Goal: Information Seeking & Learning: Understand process/instructions

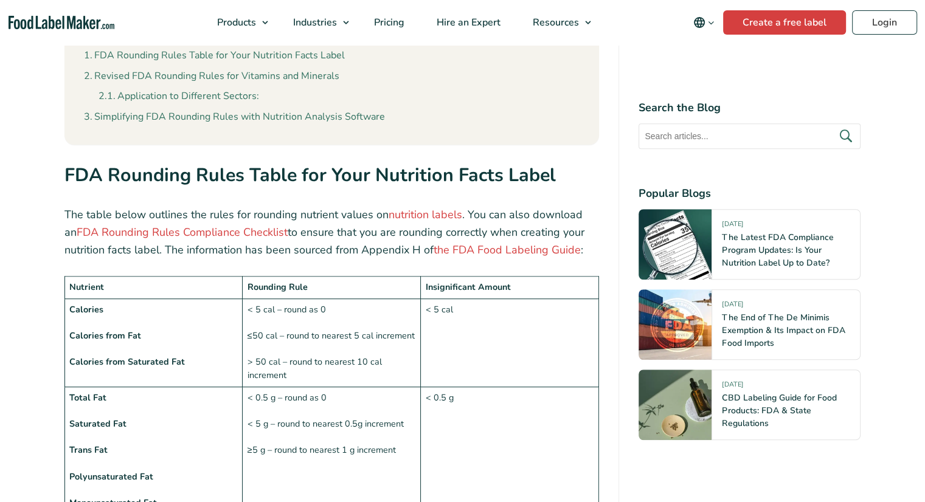
scroll to position [973, 0]
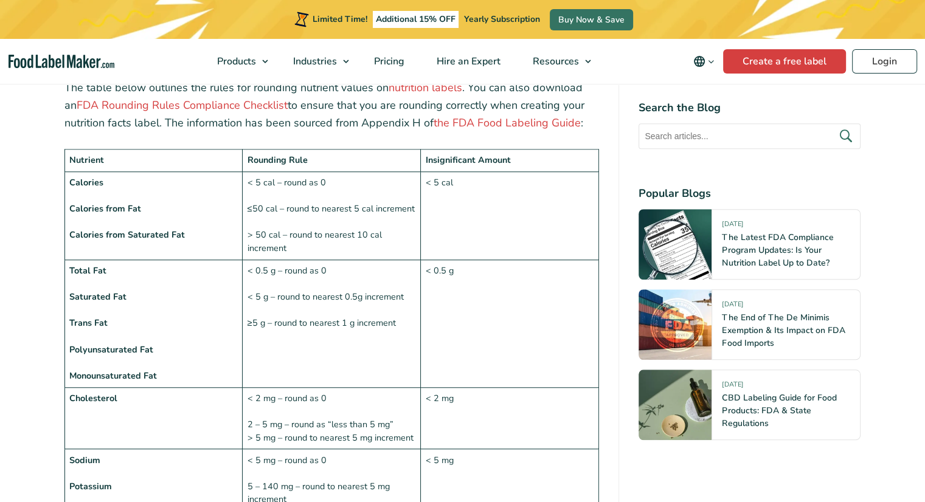
drag, startPoint x: 238, startPoint y: 154, endPoint x: 280, endPoint y: 168, distance: 43.6
click at [258, 171] on tr "Calories Calories from Fat Calories from Saturated Fat < 5 cal – round as 0 ≤50…" at bounding box center [331, 215] width 534 height 88
drag, startPoint x: 251, startPoint y: 209, endPoint x: 338, endPoint y: 220, distance: 87.6
click at [338, 217] on td "< 5 cal – round as 0 ≤50 cal – round to nearest 5 cal increment > 50 cal – roun…" at bounding box center [332, 215] width 178 height 88
click at [338, 220] on td "< 5 cal – round as 0 ≤50 cal – round to nearest 5 cal increment > 50 cal – roun…" at bounding box center [332, 215] width 178 height 88
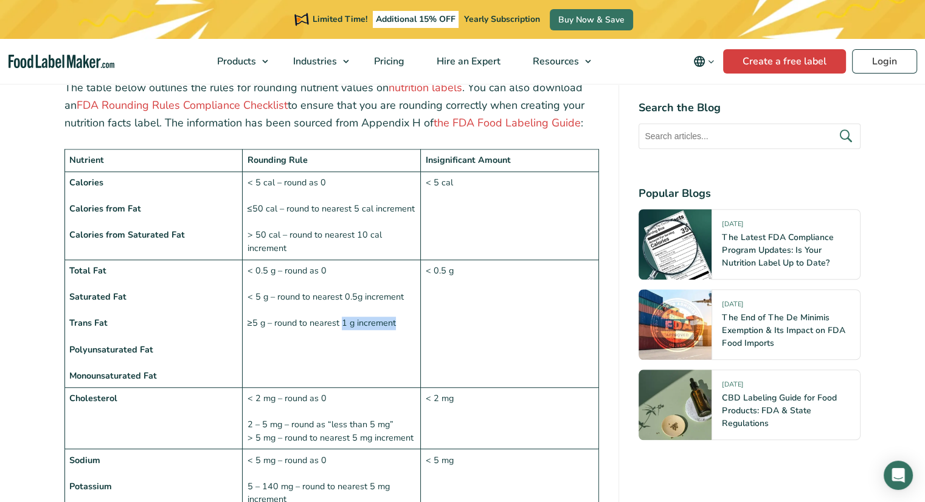
drag, startPoint x: 344, startPoint y: 297, endPoint x: 397, endPoint y: 297, distance: 52.9
click at [397, 297] on td "< 0.5 g – round as 0 < 5 g – round to nearest 0.5g increment ≥5 g – round to ne…" at bounding box center [332, 324] width 178 height 128
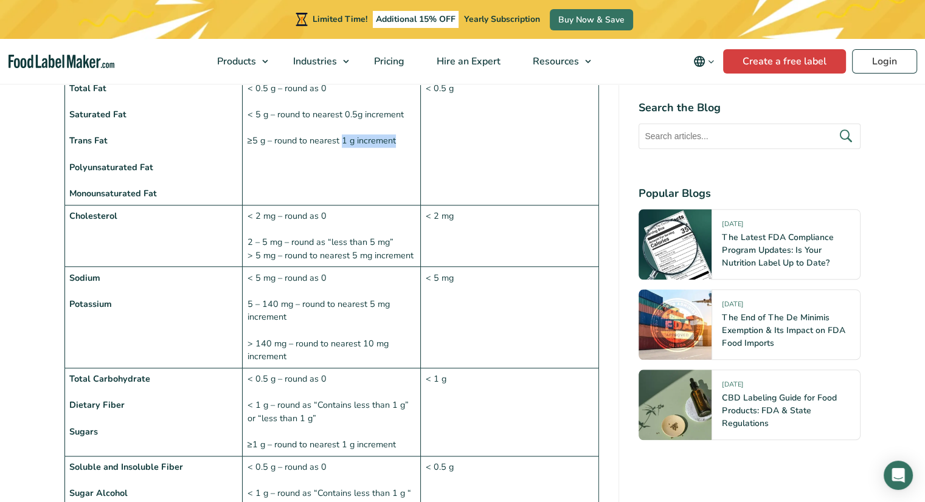
scroll to position [1277, 0]
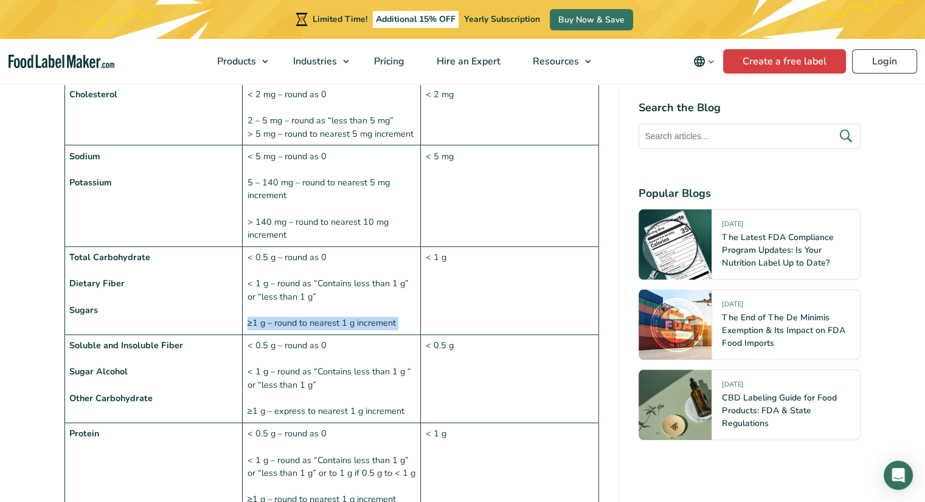
drag, startPoint x: 243, startPoint y: 294, endPoint x: 423, endPoint y: 300, distance: 180.0
click at [423, 300] on tr "Total Carbohydrate Dietary Fiber Sugars < 0.5 g – round as 0 < 1 g – round as “…" at bounding box center [331, 291] width 534 height 88
click at [388, 302] on td "< 0.5 g – round as 0 < 1 g – round as “Contains less than 1 g” or “less than 1 …" at bounding box center [332, 291] width 178 height 88
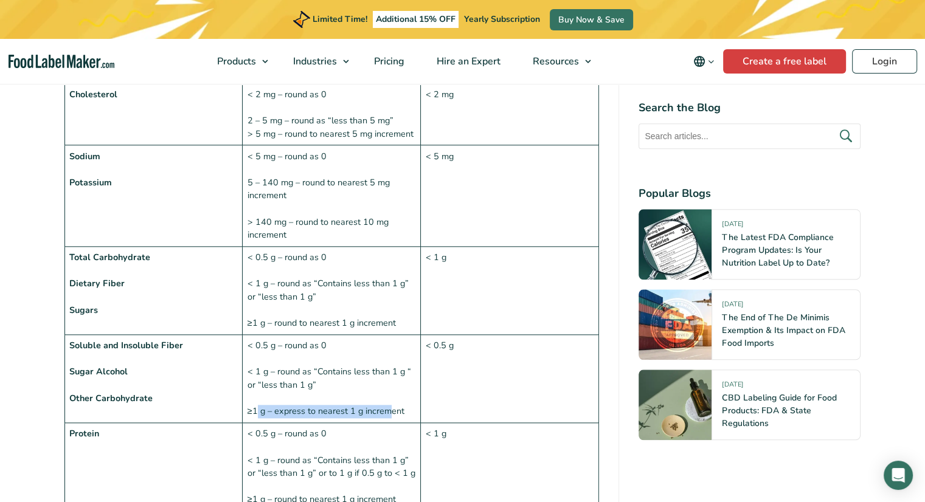
drag, startPoint x: 258, startPoint y: 380, endPoint x: 387, endPoint y: 382, distance: 128.9
click at [387, 382] on td "< 0.5 g – round as 0 < 1 g – round as “Contains less than 1 g “ or “less than 1…" at bounding box center [332, 379] width 178 height 88
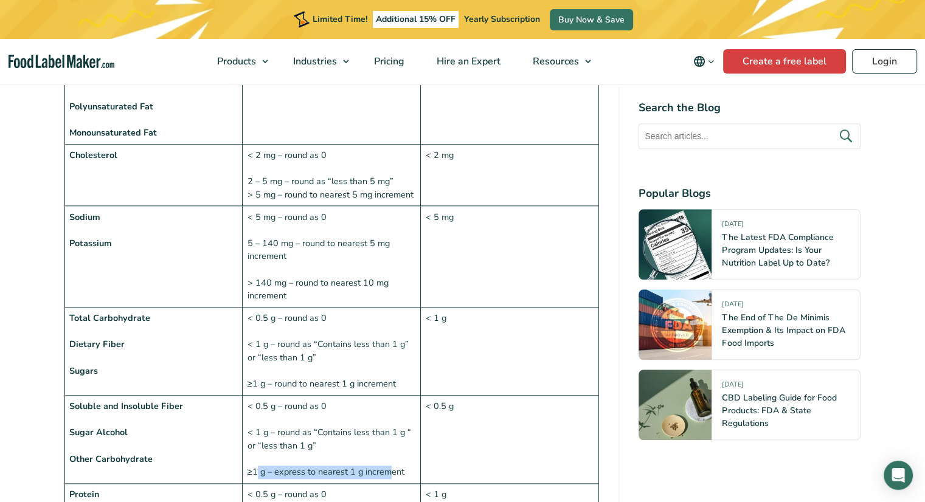
scroll to position [1337, 0]
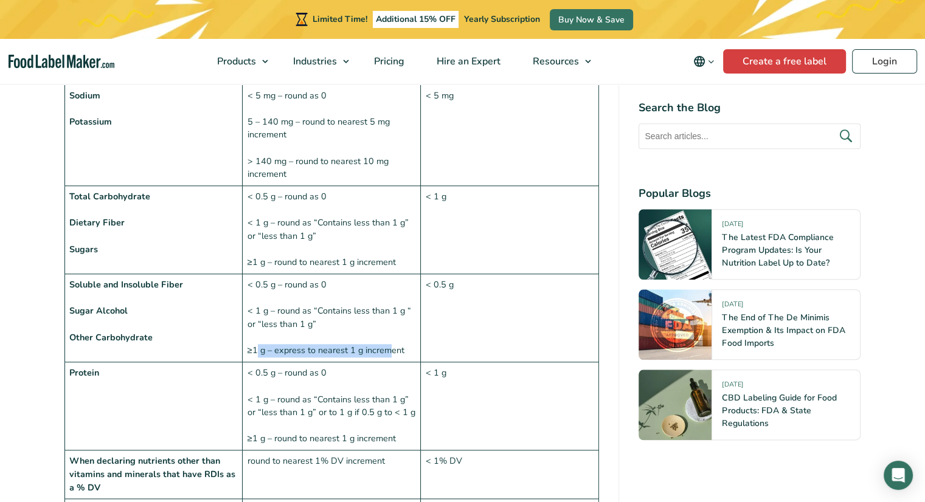
click at [238, 229] on td "Total Carbohydrate Dietary Fiber Sugars" at bounding box center [153, 230] width 178 height 88
click at [326, 233] on td "< 0.5 g – round as 0 < 1 g – round as “Contains less than 1 g” or “less than 1 …" at bounding box center [332, 230] width 178 height 88
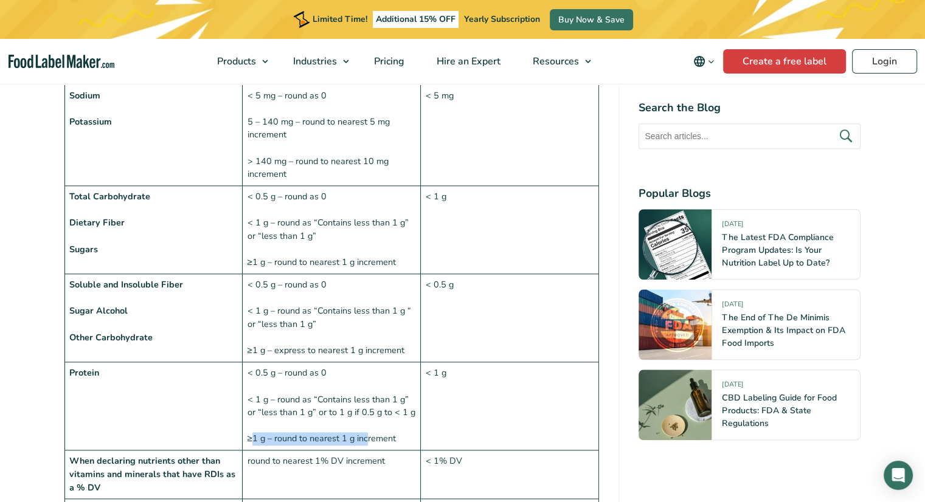
drag, startPoint x: 250, startPoint y: 405, endPoint x: 365, endPoint y: 414, distance: 115.2
click at [365, 414] on td "< 0.5 g – round as 0 < 1 g – round as “Contains less than 1 g” or “less than 1 …" at bounding box center [332, 406] width 178 height 88
click at [390, 413] on td "< 0.5 g – round as 0 < 1 g – round as “Contains less than 1 g” or “less than 1 …" at bounding box center [332, 406] width 178 height 88
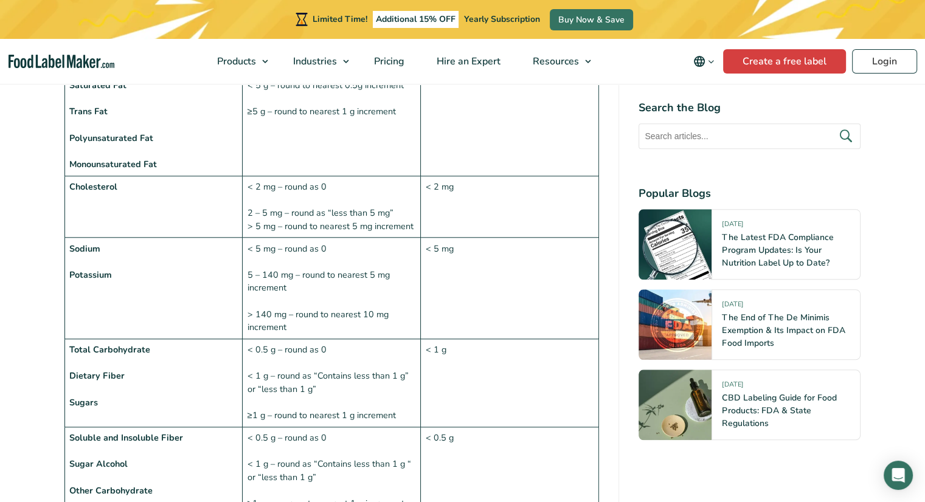
scroll to position [1277, 0]
